Goal: Task Accomplishment & Management: Manage account settings

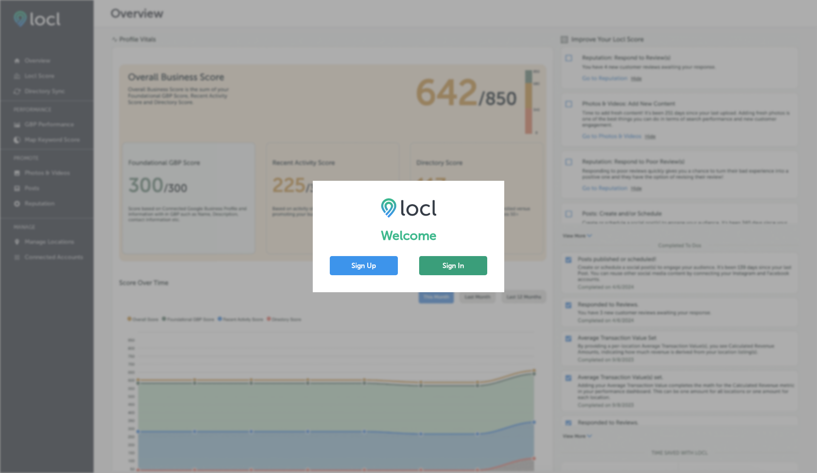
click at [450, 268] on button "Sign In" at bounding box center [453, 265] width 68 height 19
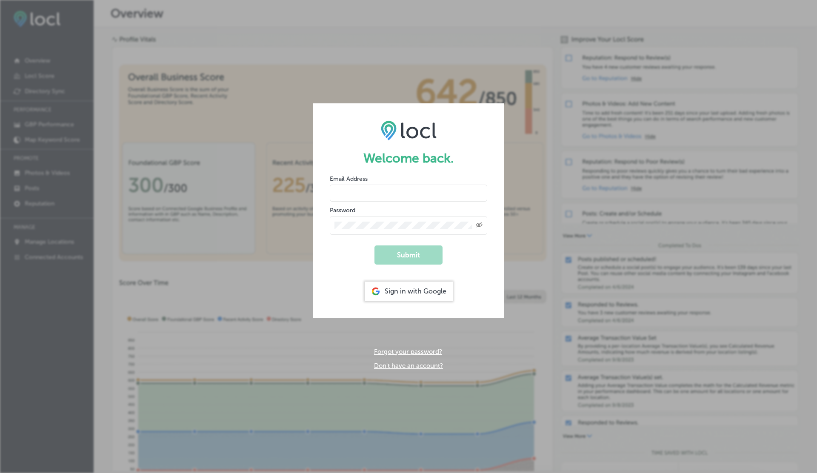
click at [340, 193] on input "email" at bounding box center [408, 193] width 157 height 17
type input "[EMAIL_ADDRESS][DOMAIN_NAME]"
click at [375, 246] on button "Submit" at bounding box center [409, 255] width 68 height 19
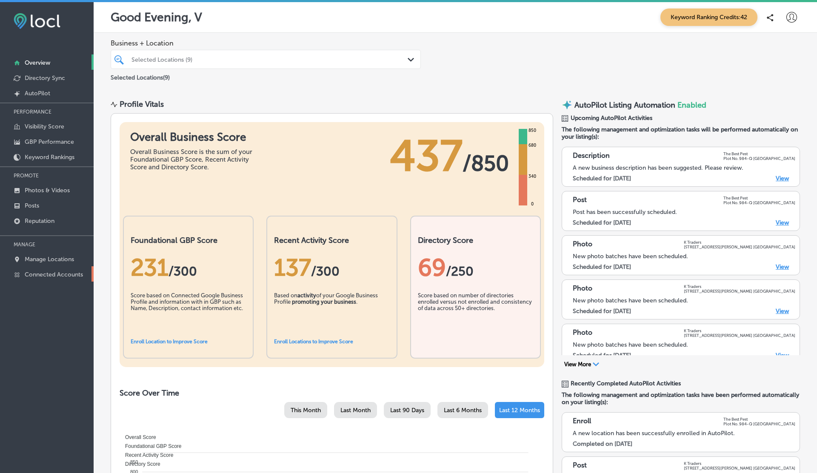
click at [46, 274] on p "Connected Accounts" at bounding box center [54, 274] width 58 height 7
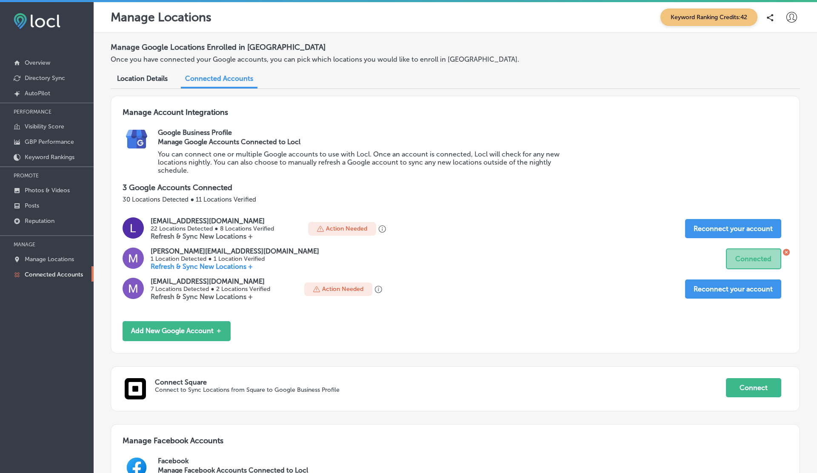
scroll to position [266, 0]
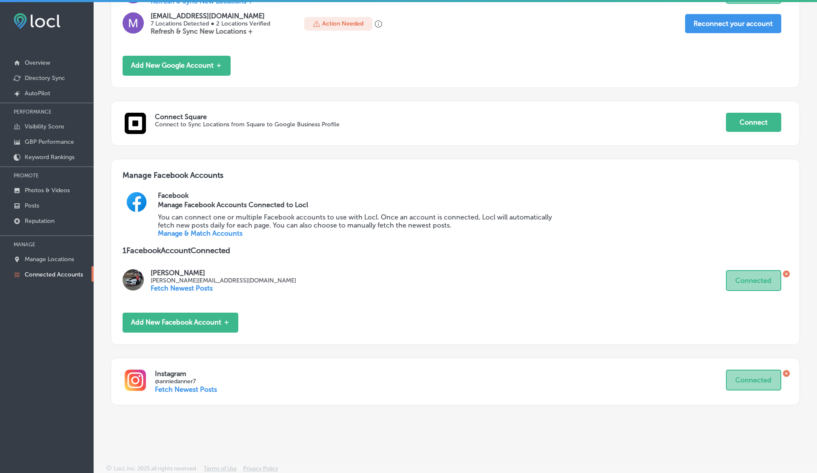
click at [786, 373] on icon at bounding box center [786, 373] width 3 height 3
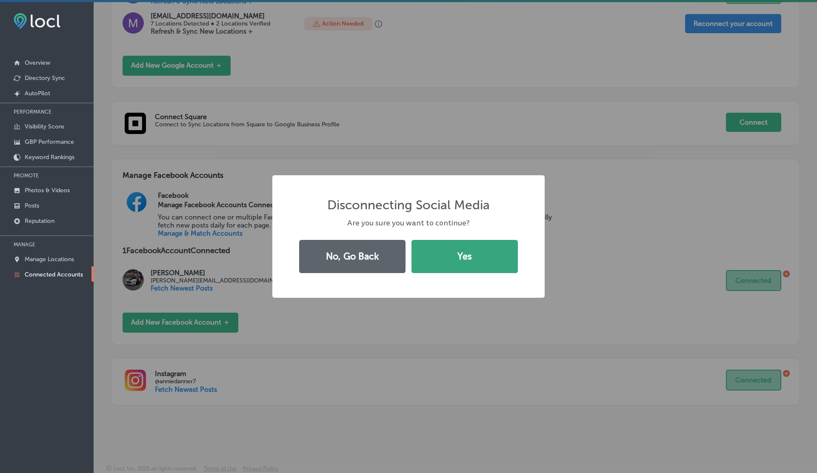
click at [476, 255] on button "Yes" at bounding box center [465, 256] width 106 height 33
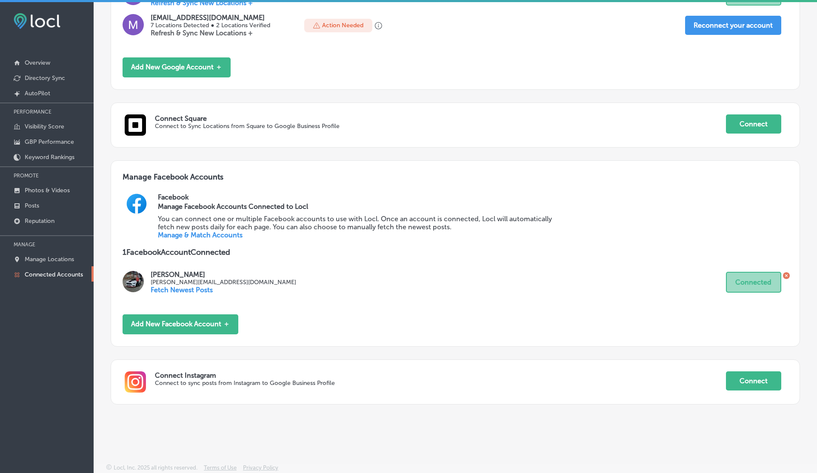
scroll to position [263, 0]
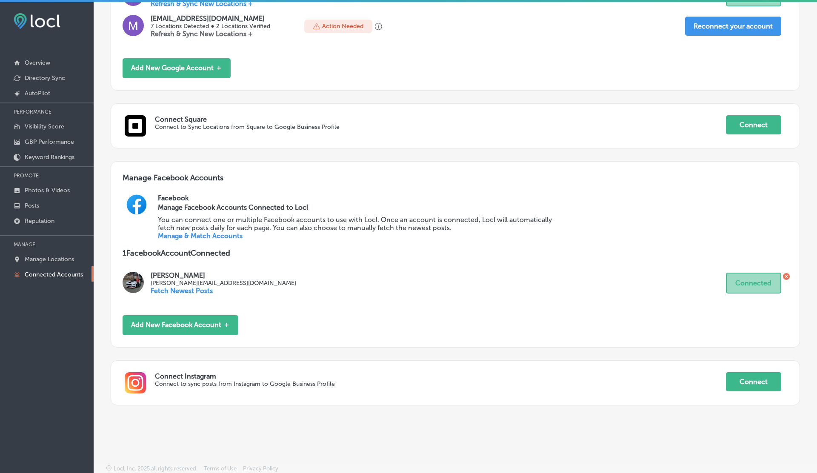
scroll to position [2, 0]
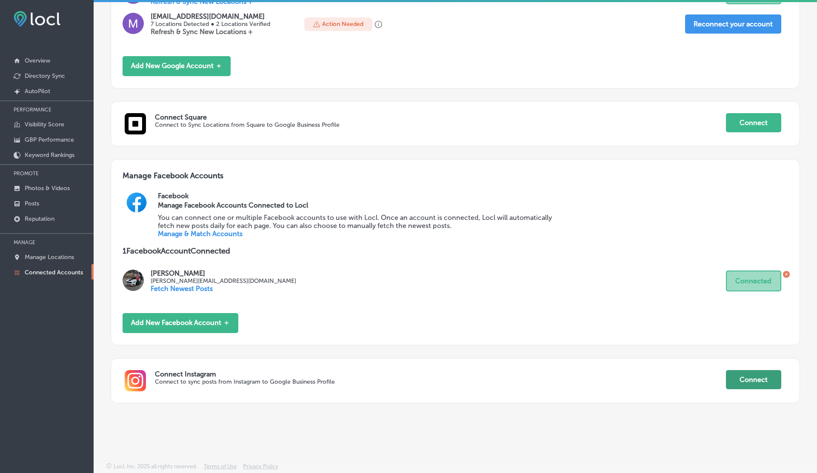
click at [754, 380] on button "Connect" at bounding box center [753, 379] width 55 height 19
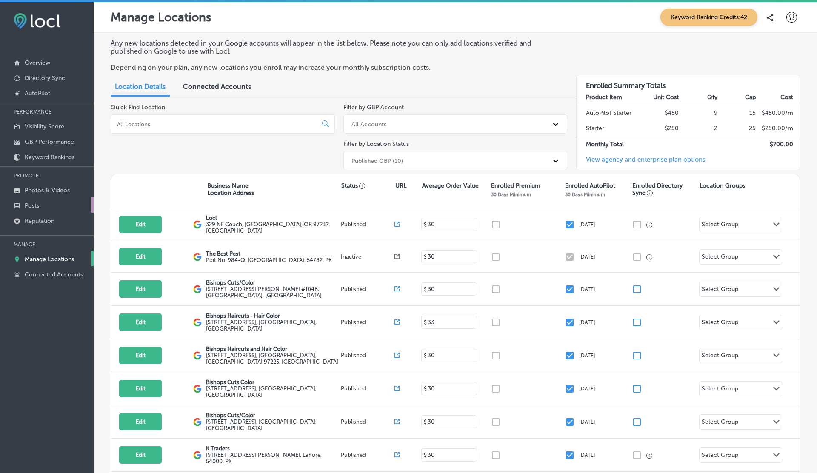
click at [35, 207] on p "Posts" at bounding box center [32, 205] width 14 height 7
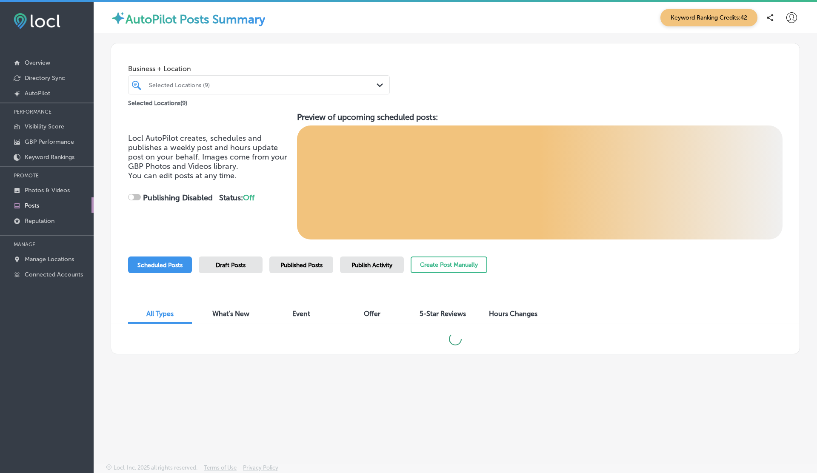
click at [242, 262] on span "Draft Posts" at bounding box center [231, 265] width 30 height 7
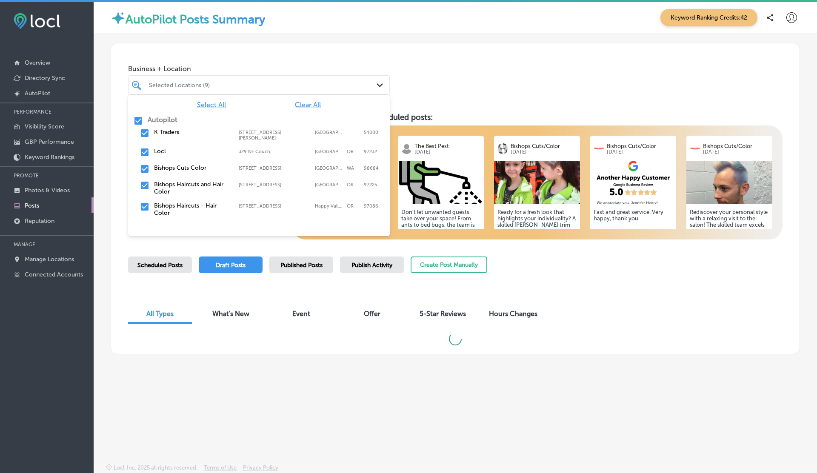
click at [243, 80] on div at bounding box center [248, 84] width 200 height 11
click at [309, 104] on span "Clear All" at bounding box center [308, 105] width 26 height 8
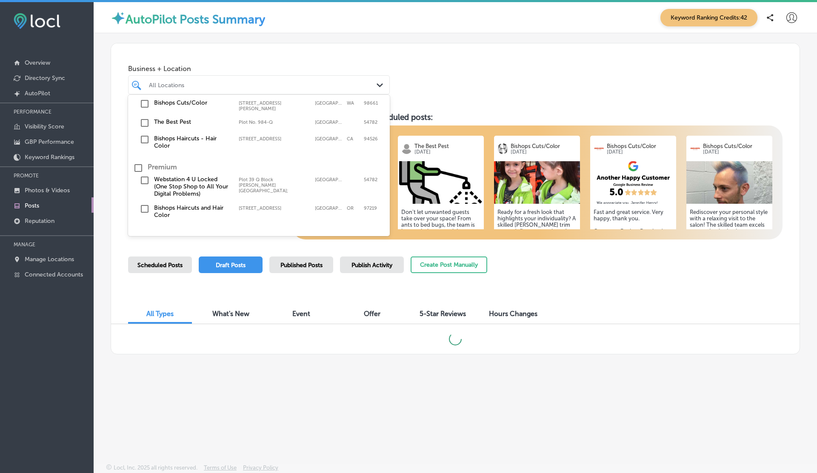
click at [161, 176] on label "Webstation 4 U Locked (One Stop Shop to All Your Digital Problems)" at bounding box center [192, 187] width 76 height 22
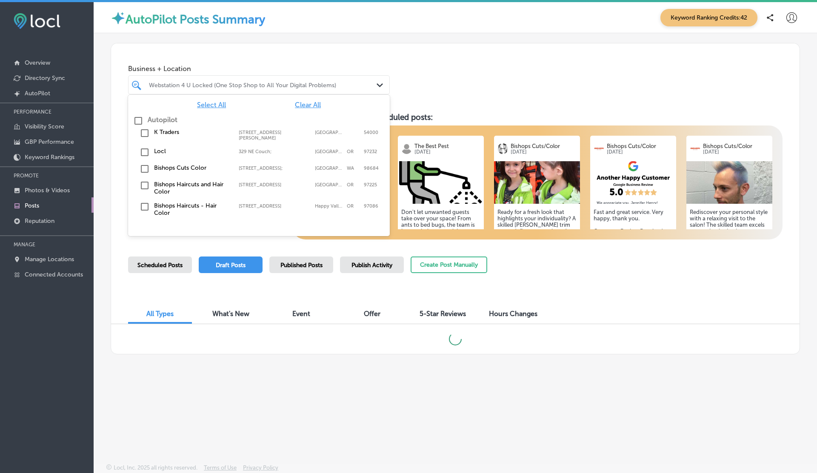
click at [471, 49] on div "Business + Location option Plot 39 Q Block Johar Town; , selected. option 505 A…" at bounding box center [455, 75] width 689 height 65
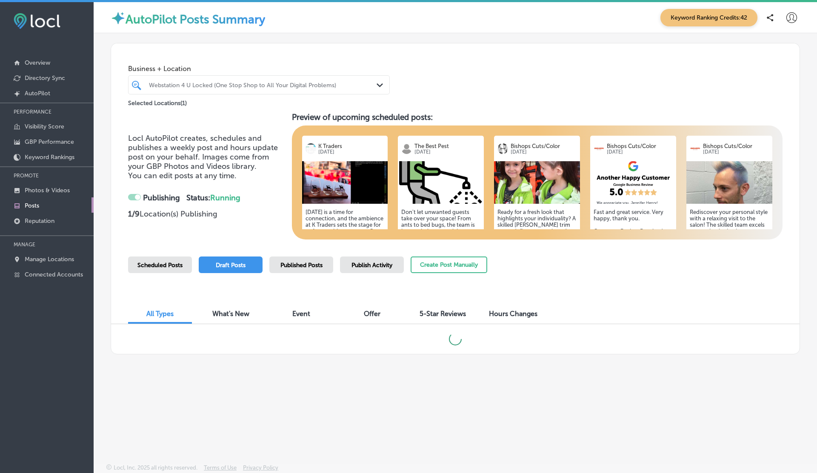
scroll to position [2, 0]
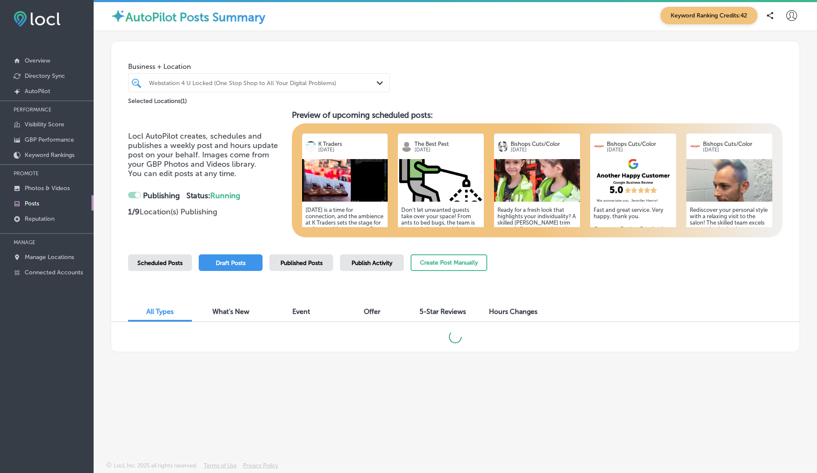
checkbox input "false"
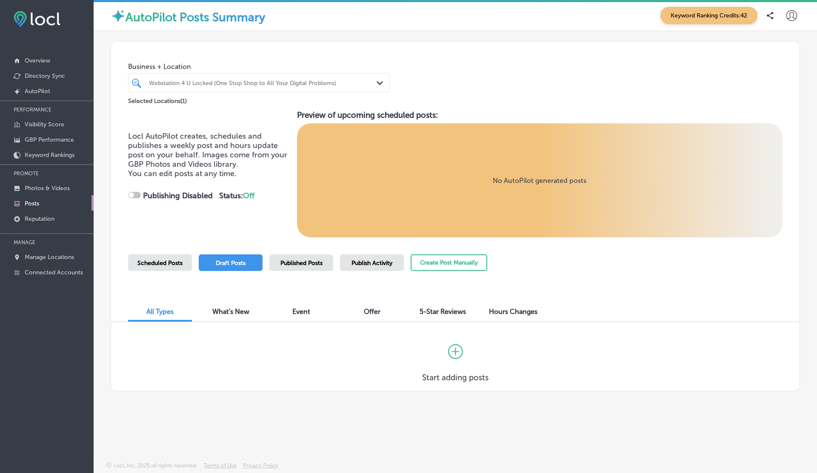
click at [164, 259] on div "Scheduled Posts" at bounding box center [160, 262] width 64 height 17
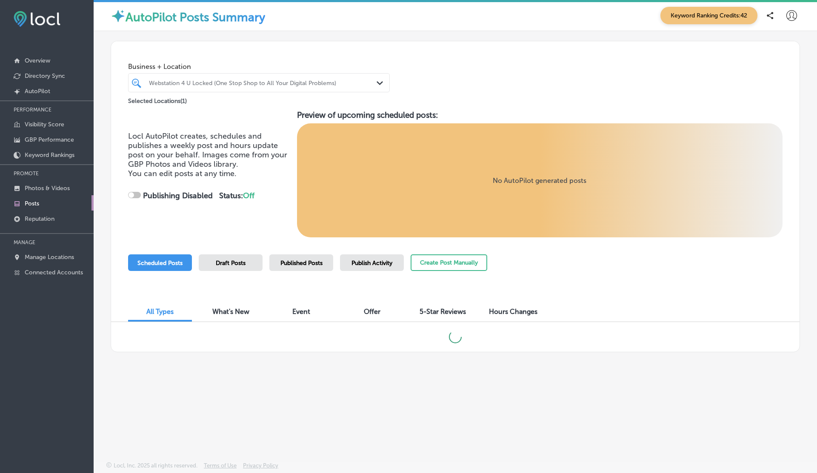
click at [228, 259] on div "Draft Posts" at bounding box center [231, 262] width 64 height 17
click at [49, 271] on p "Connected Accounts" at bounding box center [54, 272] width 58 height 7
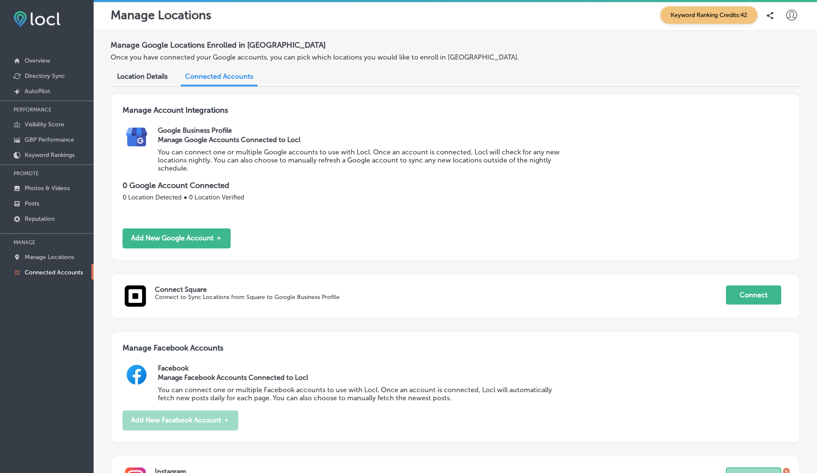
scroll to position [101, 0]
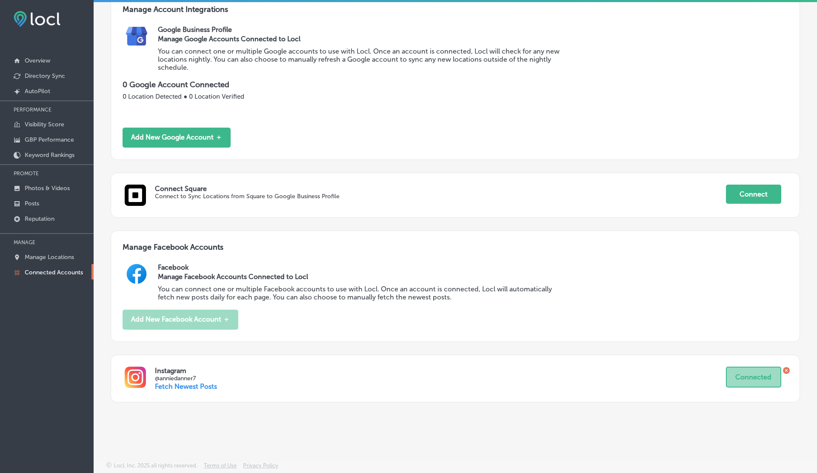
click at [789, 372] on icon at bounding box center [786, 370] width 7 height 7
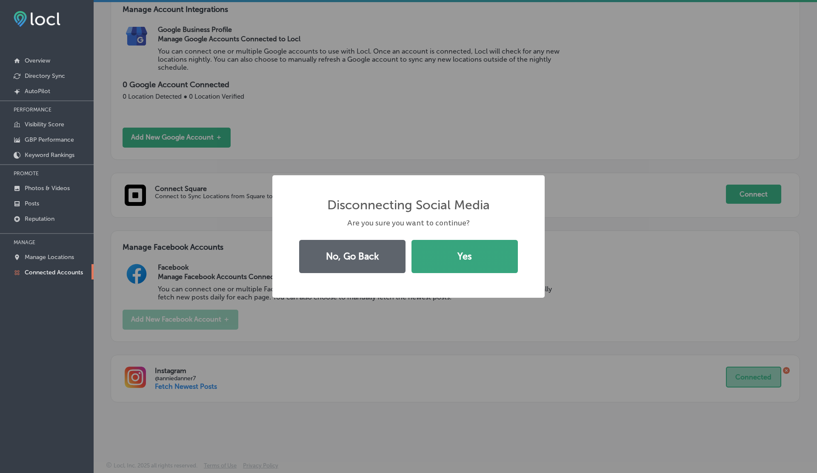
click at [442, 252] on button "Yes" at bounding box center [465, 256] width 106 height 33
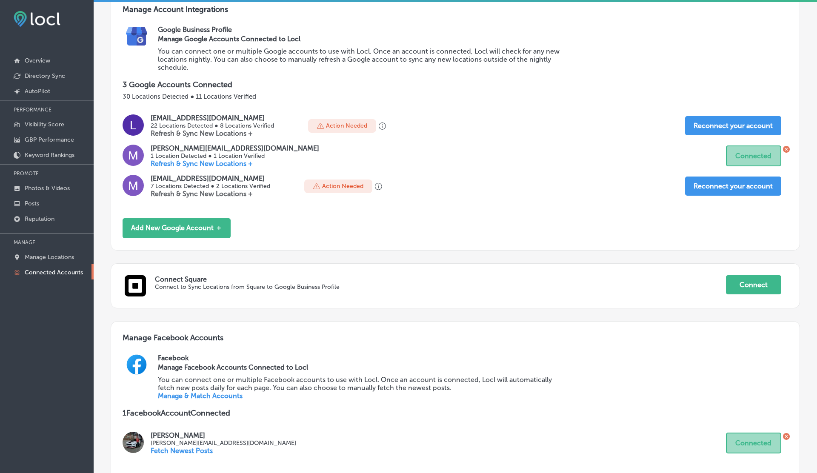
scroll to position [263, 0]
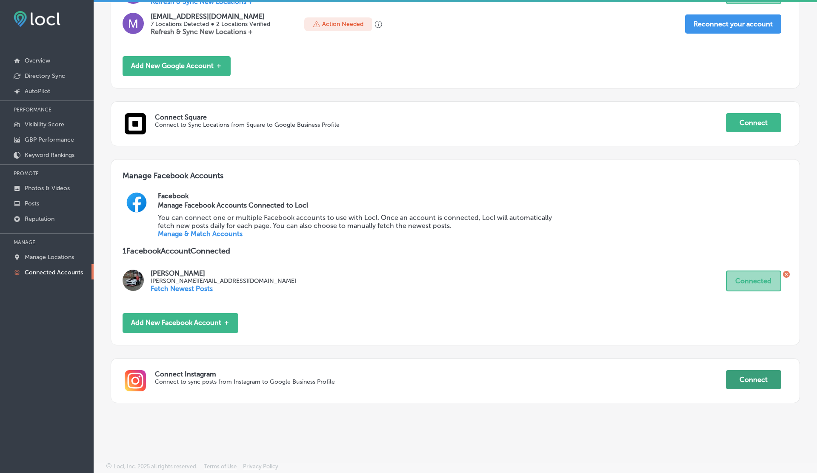
click at [752, 381] on button "Connect" at bounding box center [753, 379] width 55 height 19
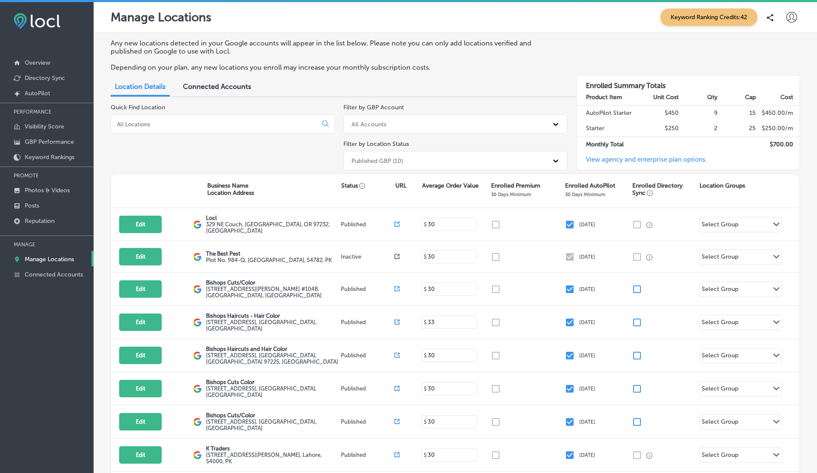
click at [209, 84] on span "Connected Accounts" at bounding box center [217, 87] width 68 height 8
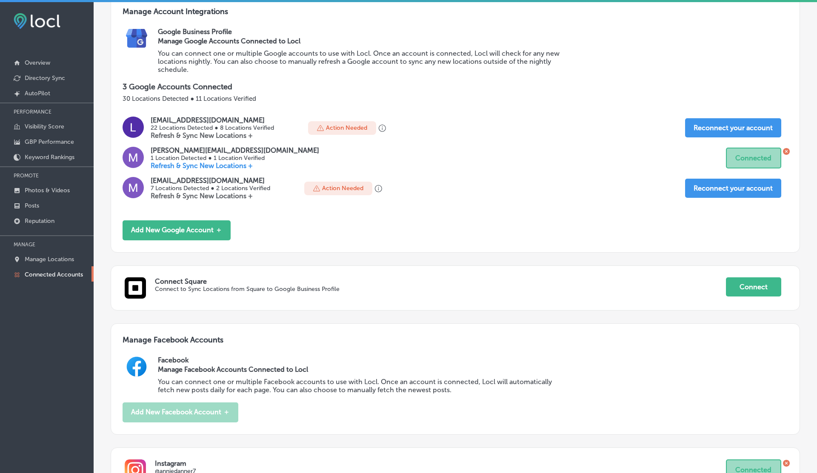
scroll to position [266, 0]
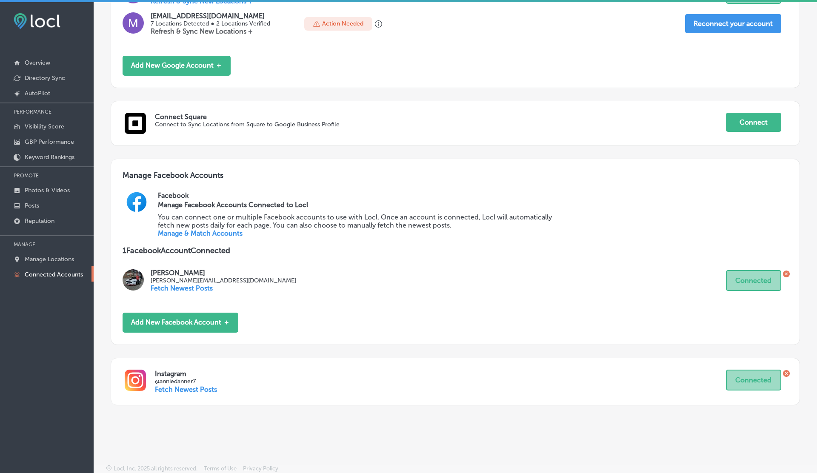
click at [788, 372] on icon at bounding box center [786, 373] width 7 height 7
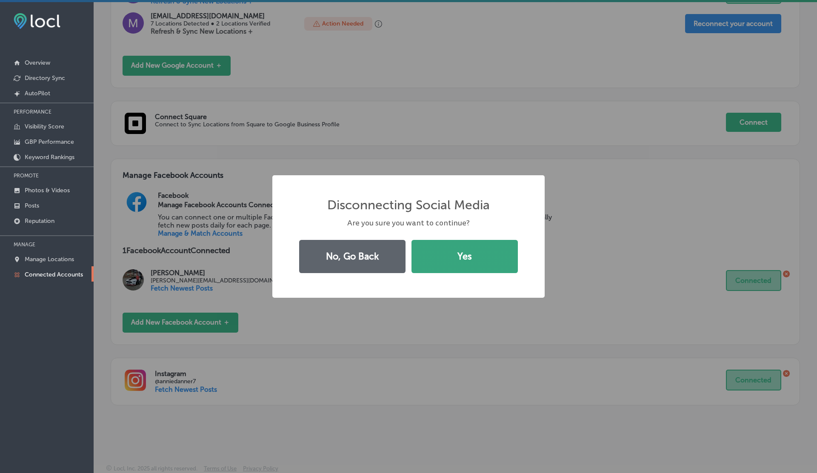
click at [456, 253] on button "Yes" at bounding box center [465, 256] width 106 height 33
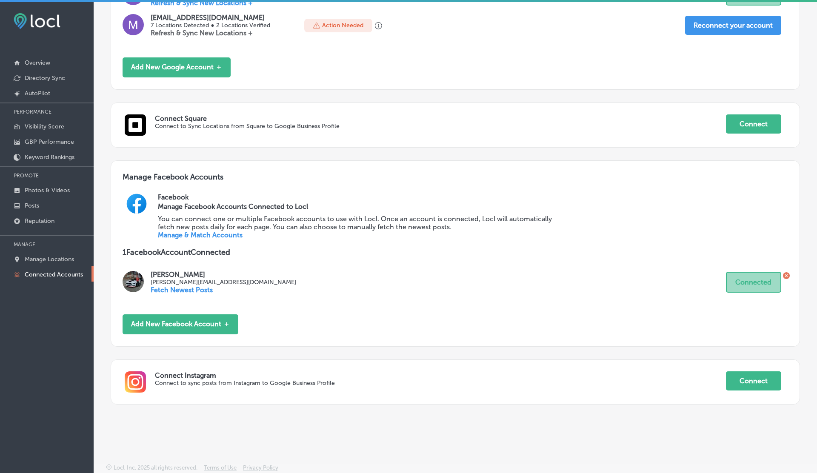
scroll to position [263, 0]
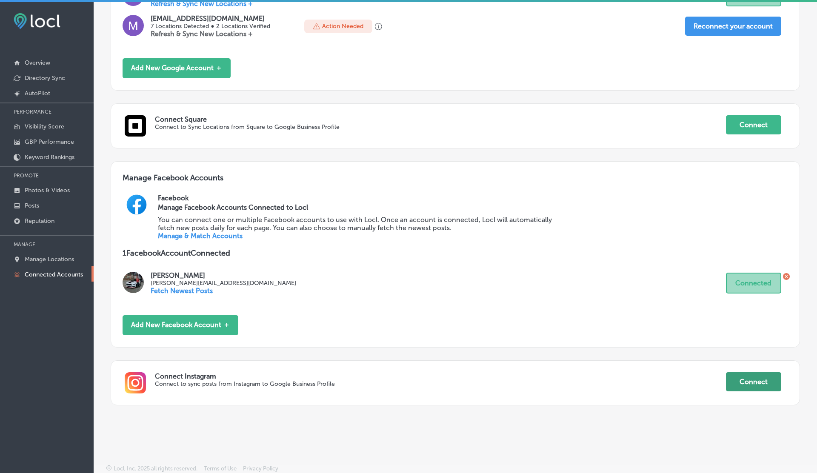
click at [758, 377] on button "Connect" at bounding box center [753, 381] width 55 height 19
